Goal: Find contact information: Find contact information

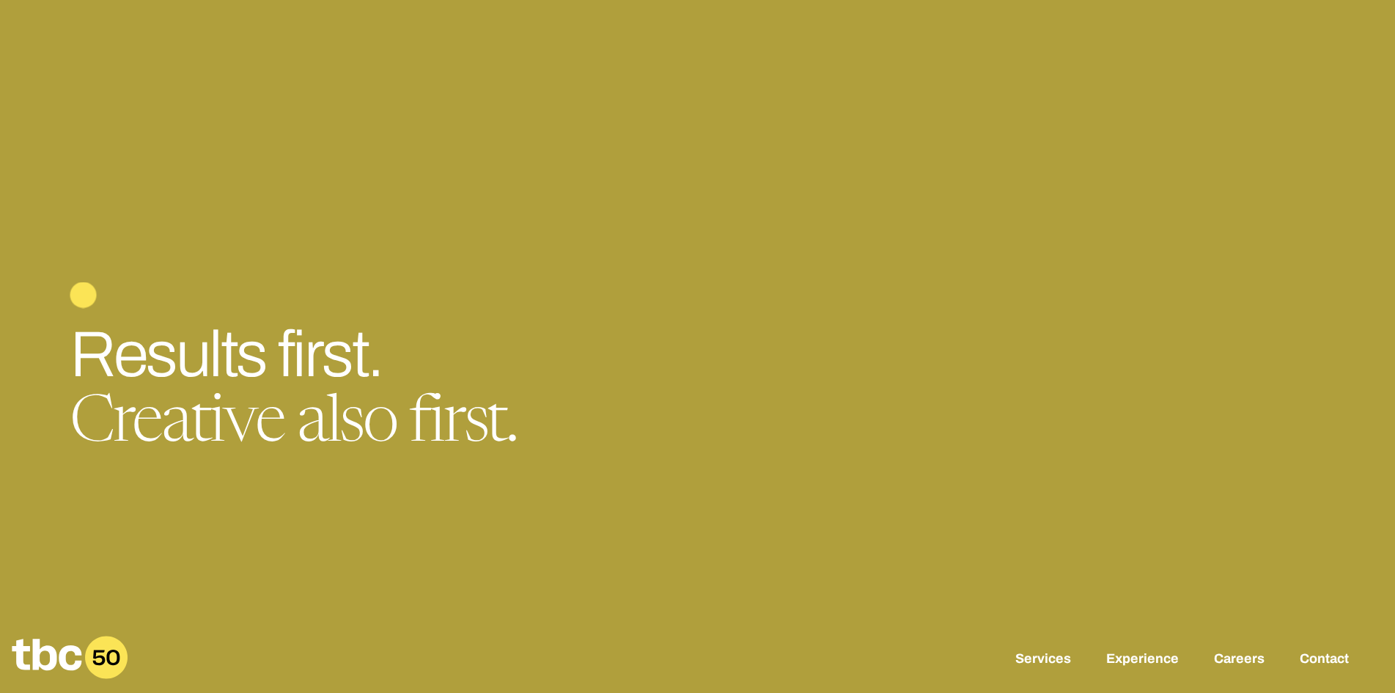
scroll to position [49, 0]
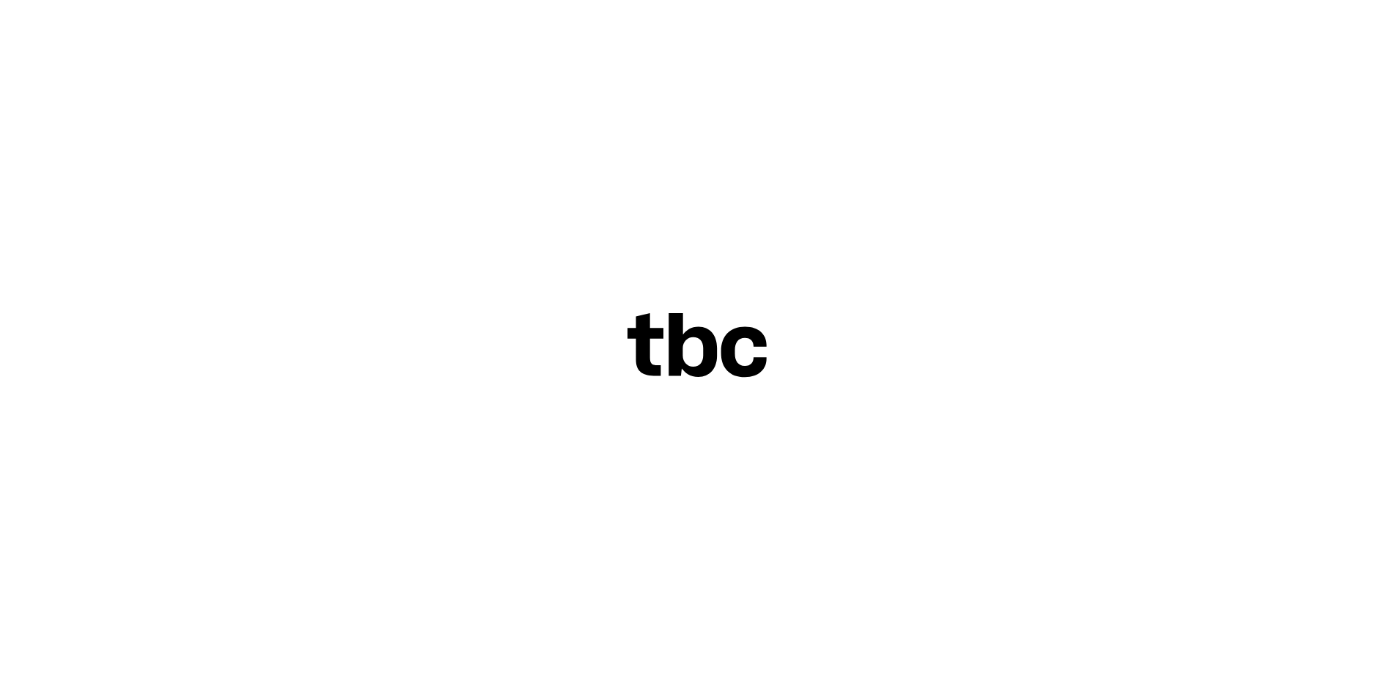
scroll to position [49, 0]
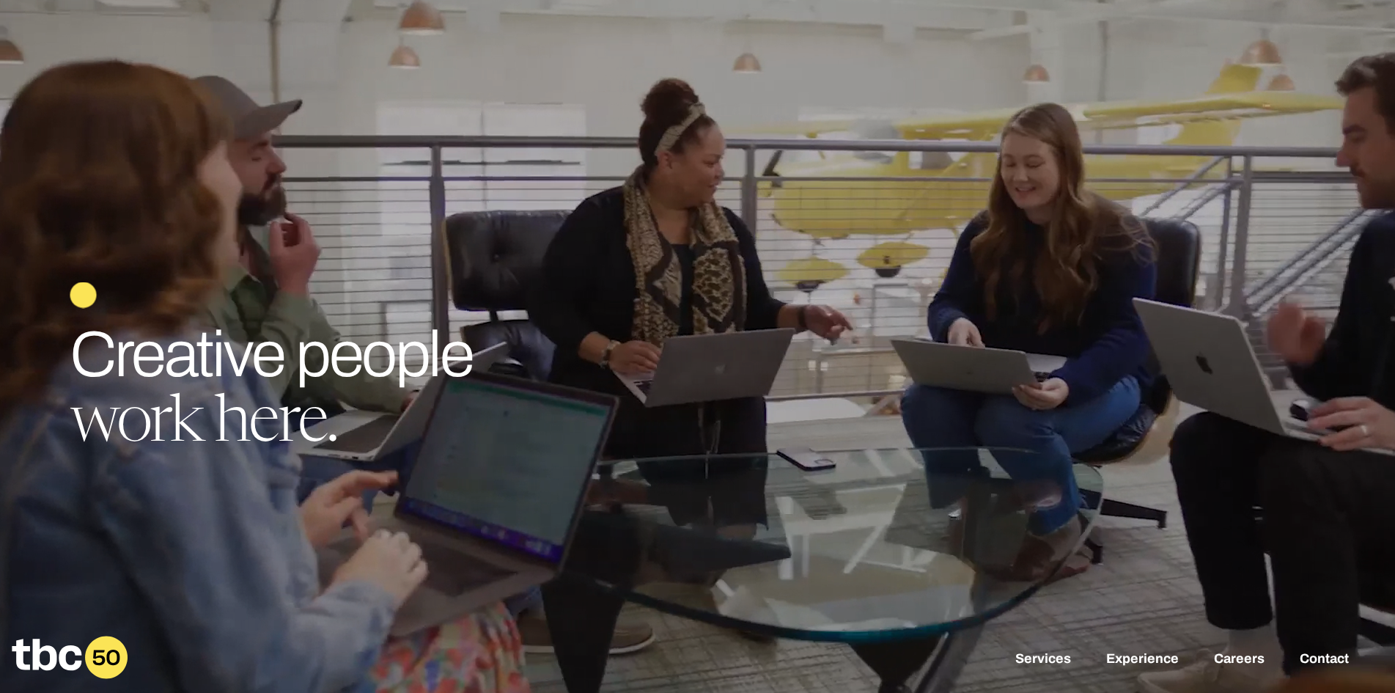
click at [1223, 649] on div "Services Experience Careers Contact" at bounding box center [697, 658] width 1395 height 81
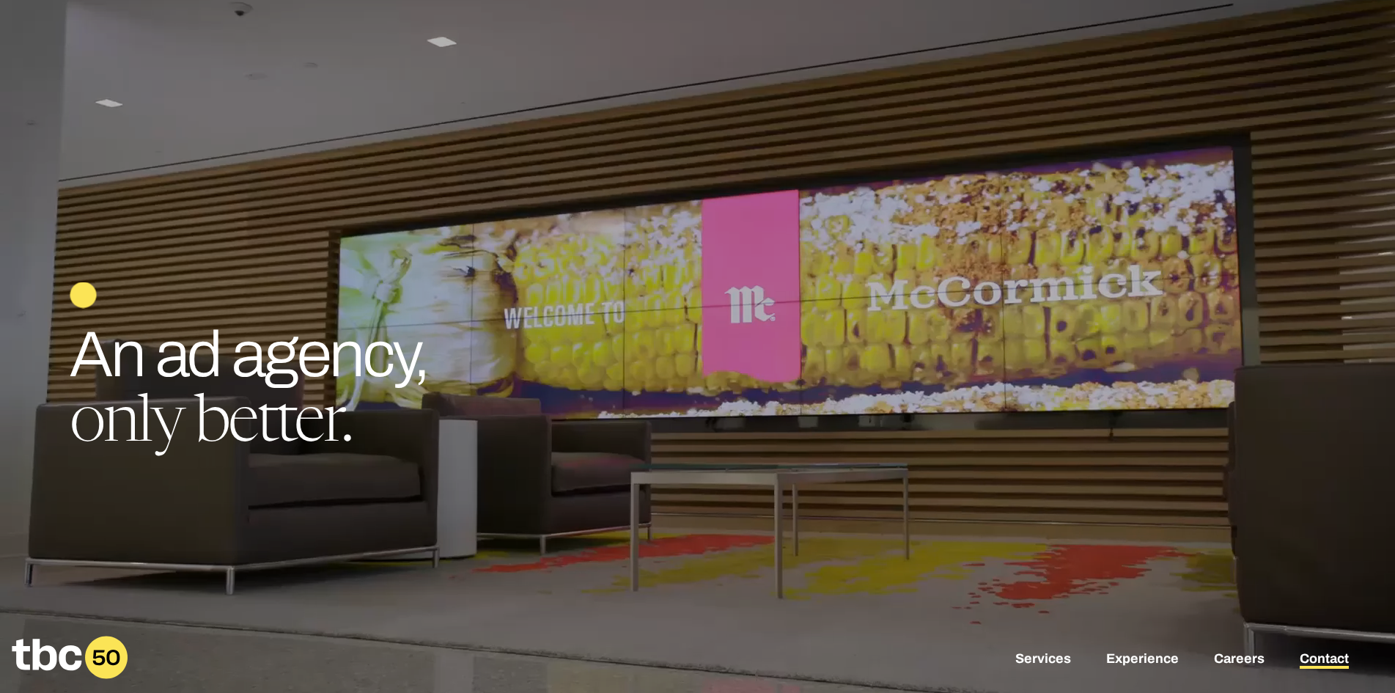
click at [1327, 663] on link "Contact" at bounding box center [1324, 660] width 49 height 18
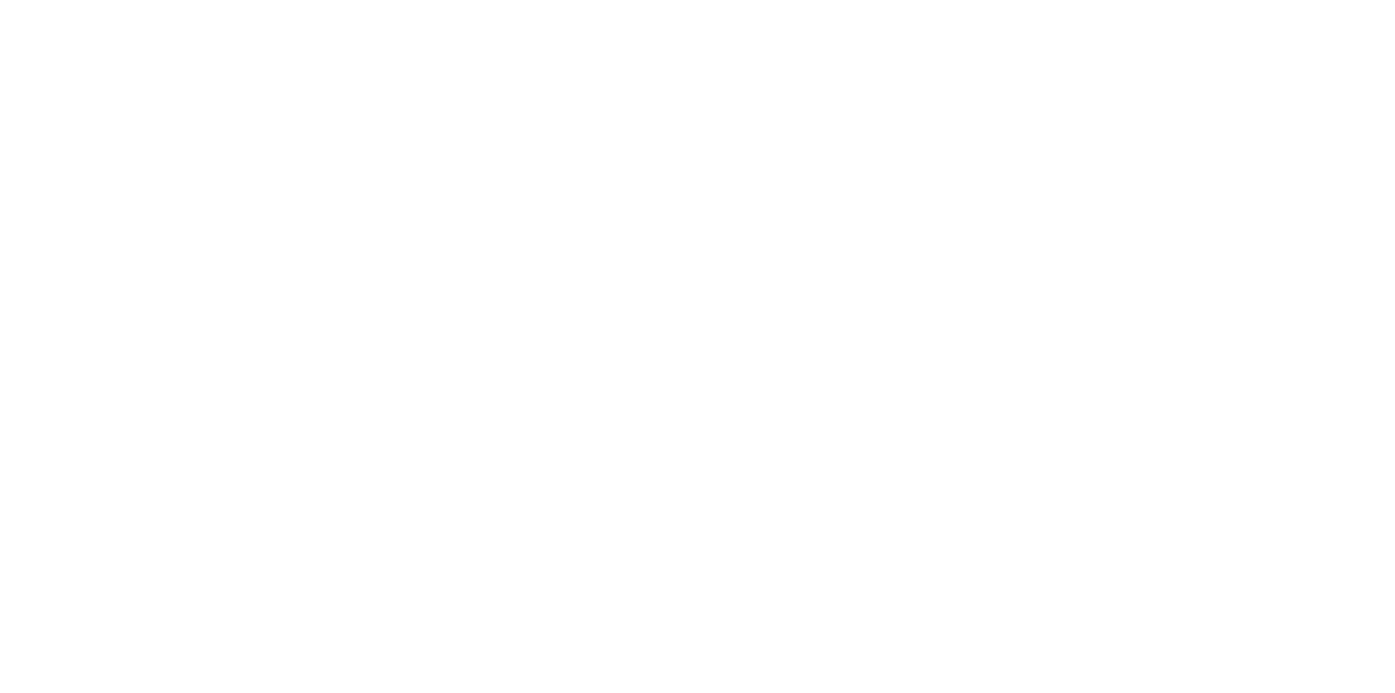
scroll to position [49, 0]
